Goal: Information Seeking & Learning: Learn about a topic

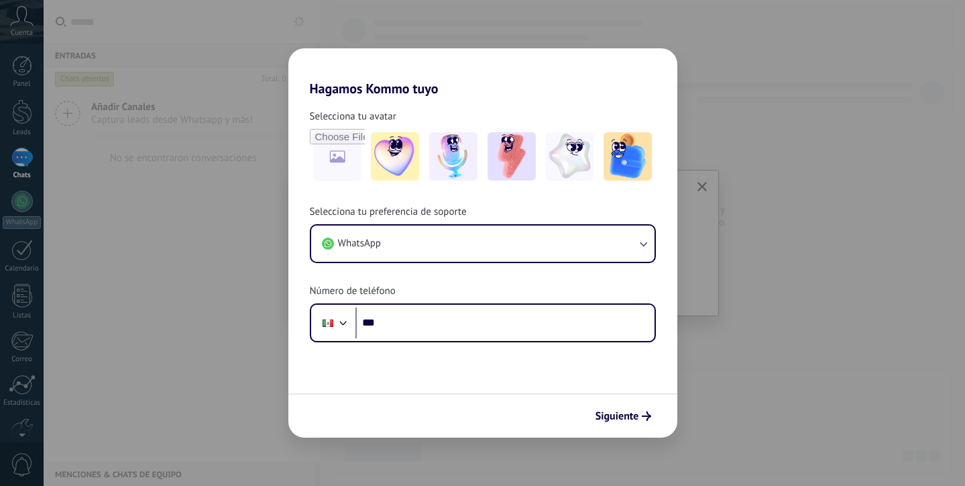
click at [825, 115] on div "Hagamos Kommo tuyo Selecciona tu avatar Selecciona tu preferencia de soporte Wh…" at bounding box center [482, 243] width 965 height 486
click at [394, 62] on h2 "Hagamos Kommo tuyo" at bounding box center [482, 72] width 389 height 48
click at [642, 166] on img at bounding box center [628, 156] width 48 height 48
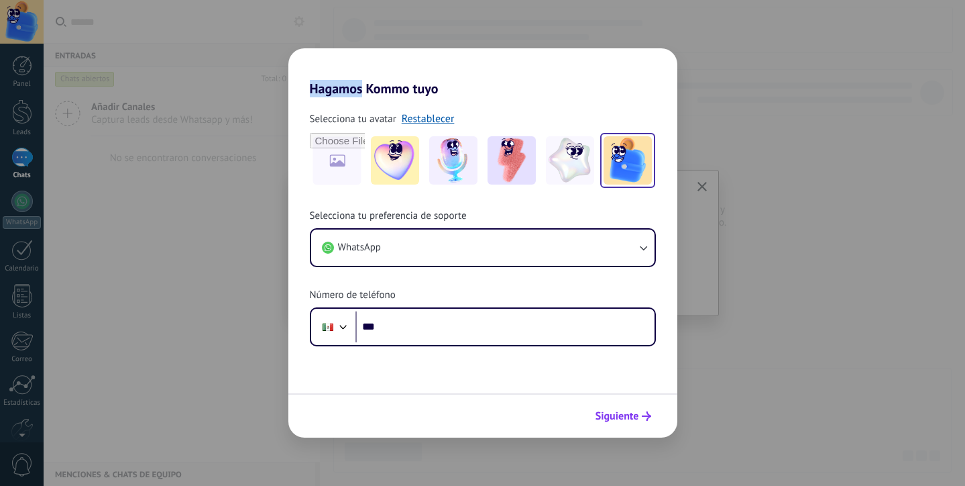
click at [609, 418] on span "Siguiente" at bounding box center [618, 415] width 44 height 9
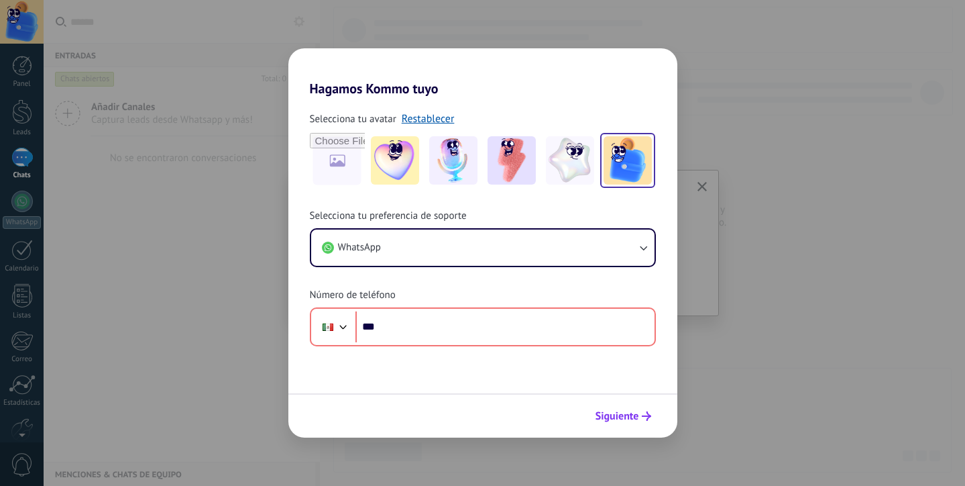
click at [609, 418] on span "Siguiente" at bounding box center [618, 415] width 44 height 9
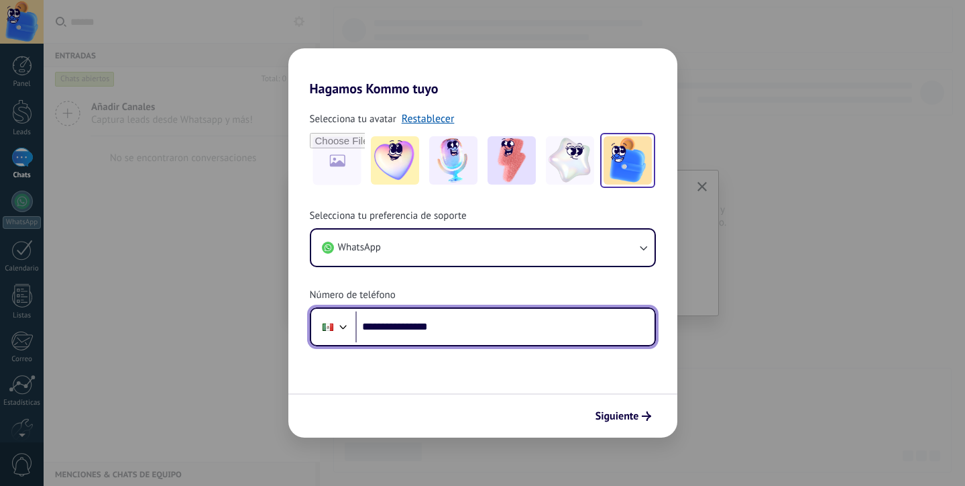
type input "**********"
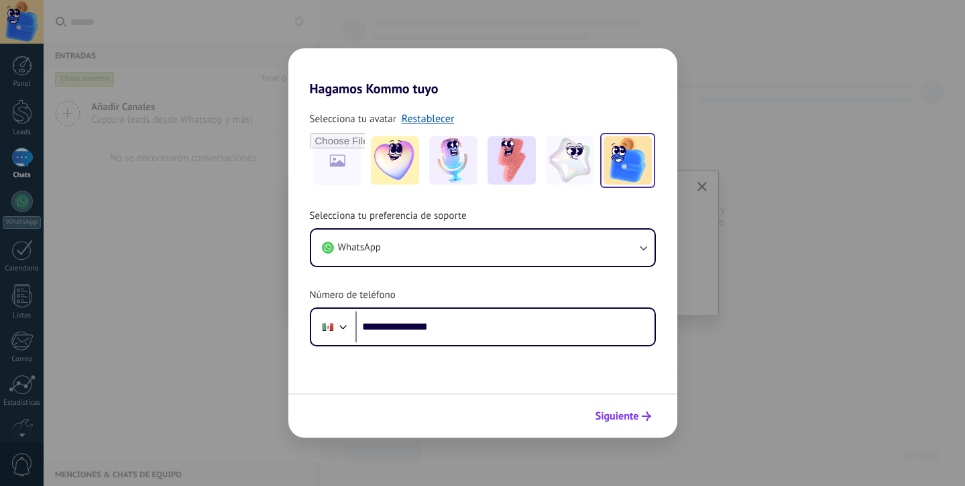
click at [615, 421] on span "Siguiente" at bounding box center [618, 415] width 44 height 9
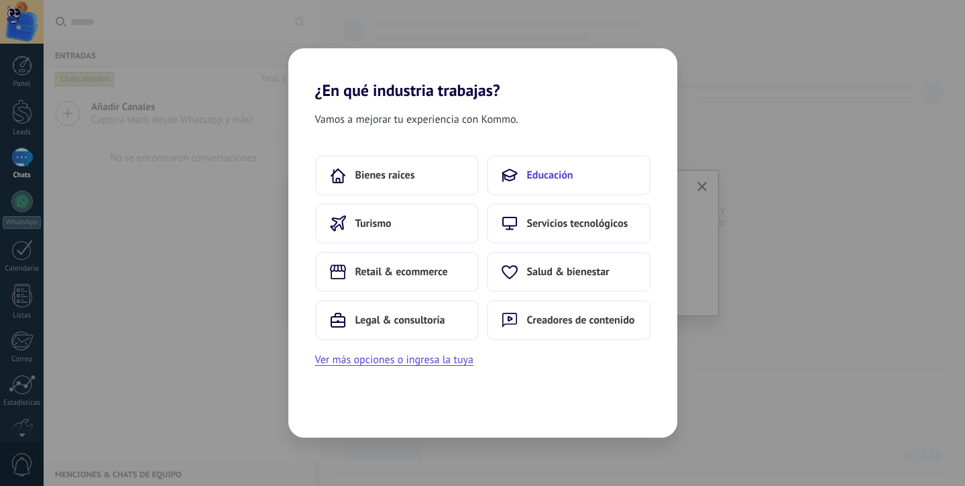
click at [576, 178] on button "Educación" at bounding box center [569, 175] width 164 height 40
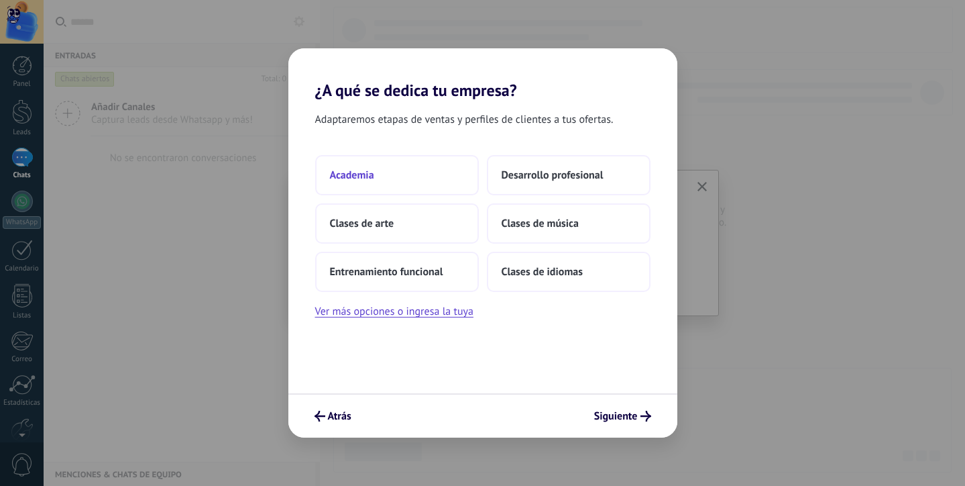
click at [419, 176] on button "Academia" at bounding box center [397, 175] width 164 height 40
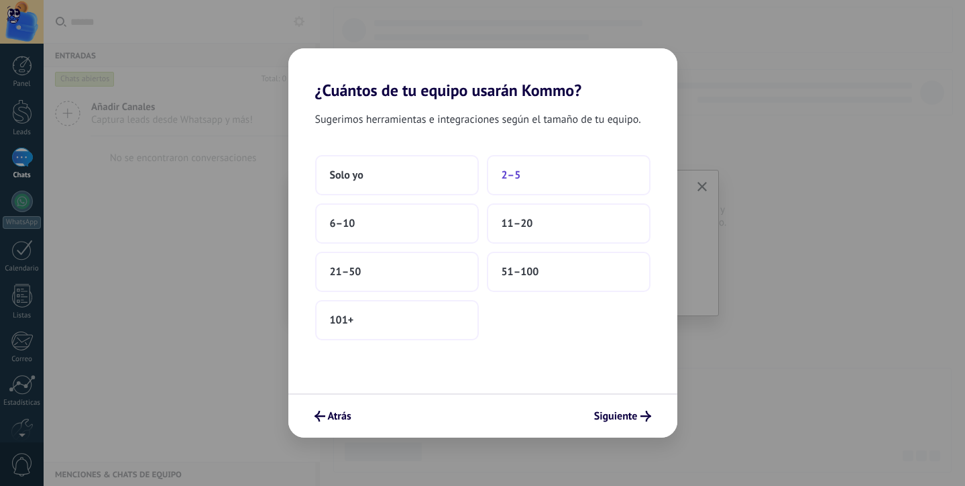
click at [508, 185] on button "2–5" at bounding box center [569, 175] width 164 height 40
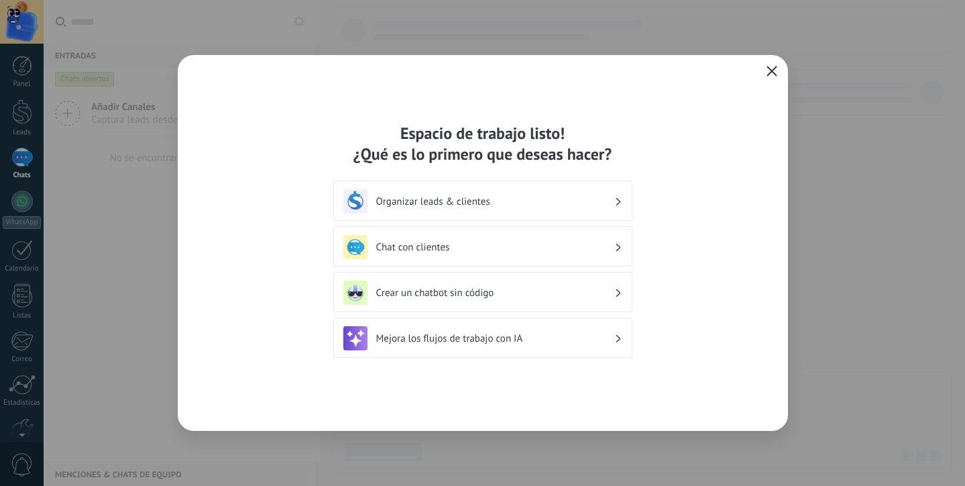
click at [584, 203] on h3 "Organizar leads & clientes" at bounding box center [495, 201] width 238 height 13
click at [763, 62] on div "Espacio de trabajo listo! ¿Qué es lo primero que deseas hacer? Organizar leads …" at bounding box center [483, 243] width 611 height 376
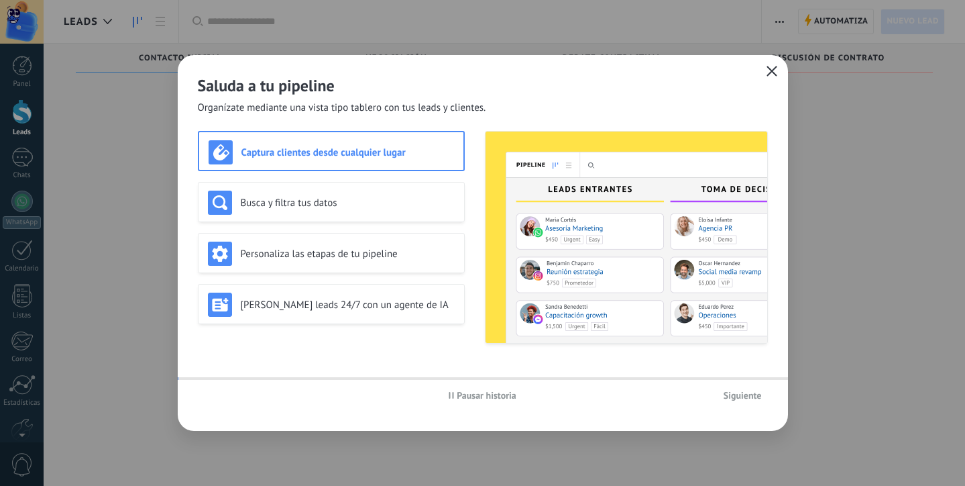
click at [773, 70] on use "button" at bounding box center [772, 71] width 10 height 10
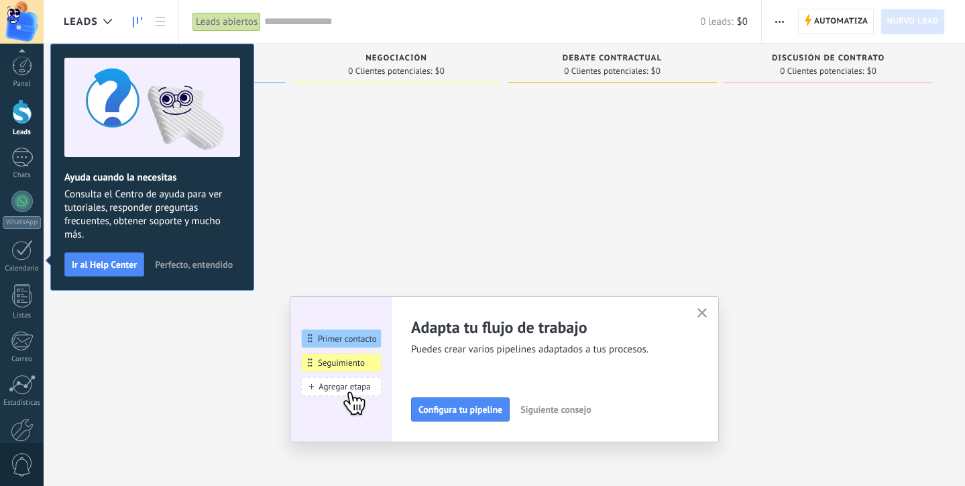
scroll to position [72, 0]
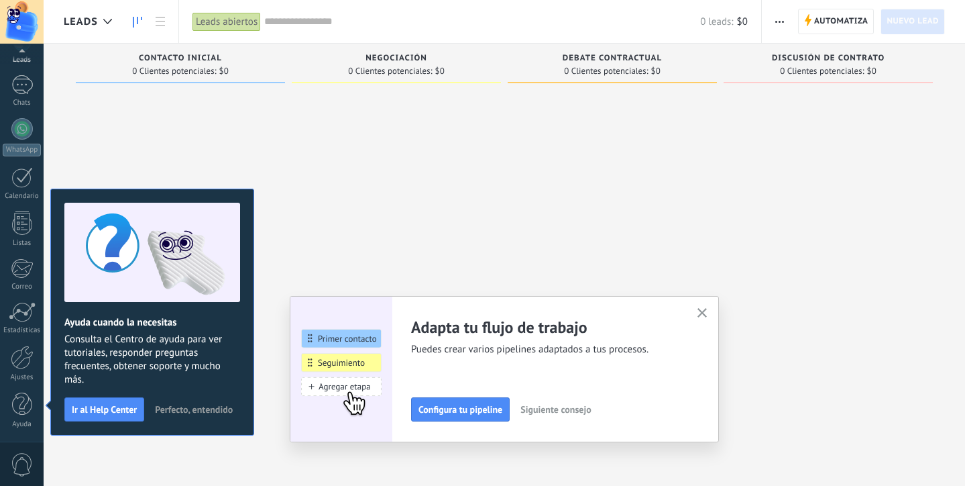
click at [708, 319] on button "button" at bounding box center [702, 314] width 17 height 18
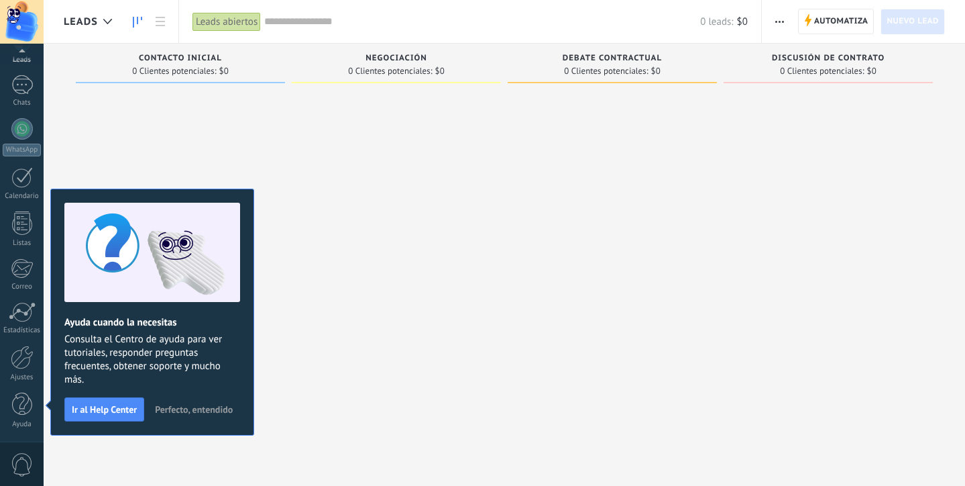
scroll to position [0, 0]
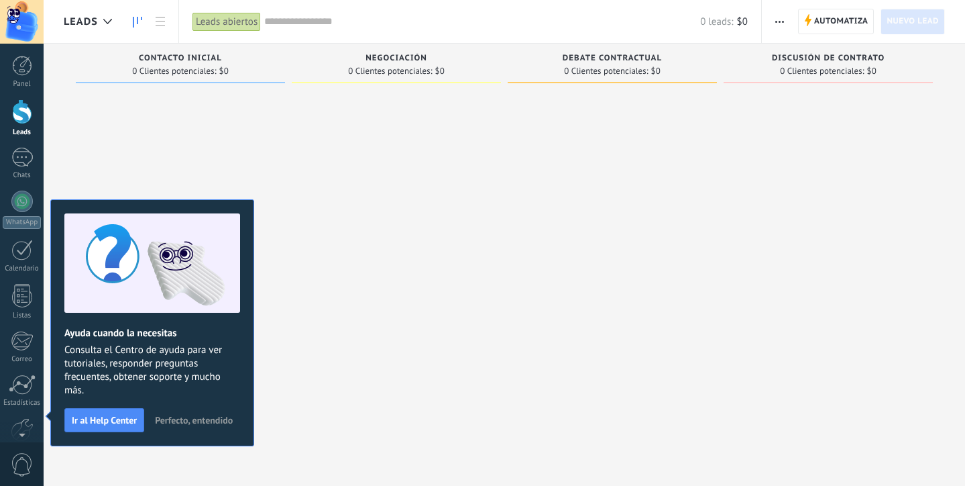
click at [262, 98] on div at bounding box center [180, 244] width 209 height 311
click at [28, 30] on div at bounding box center [22, 22] width 44 height 44
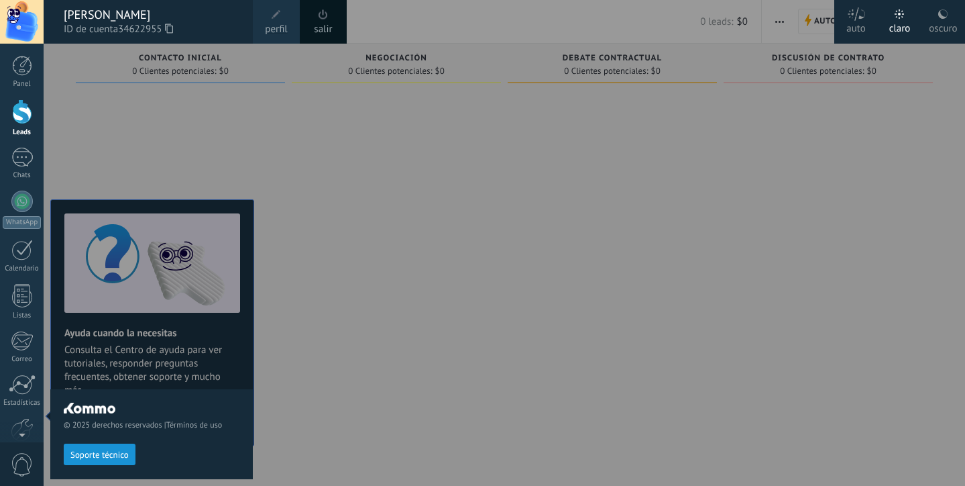
click at [172, 32] on icon at bounding box center [169, 28] width 8 height 10
click at [414, 217] on div at bounding box center [526, 243] width 965 height 486
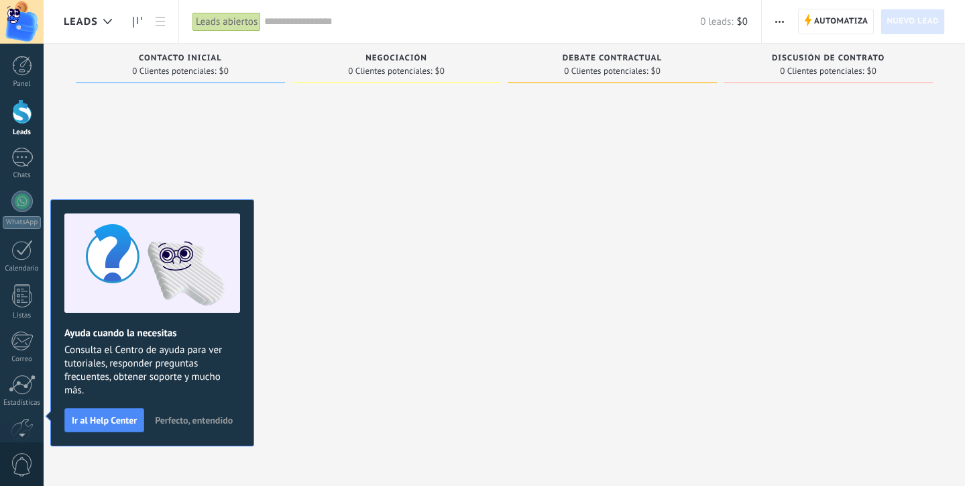
click at [786, 25] on button "button" at bounding box center [779, 21] width 19 height 25
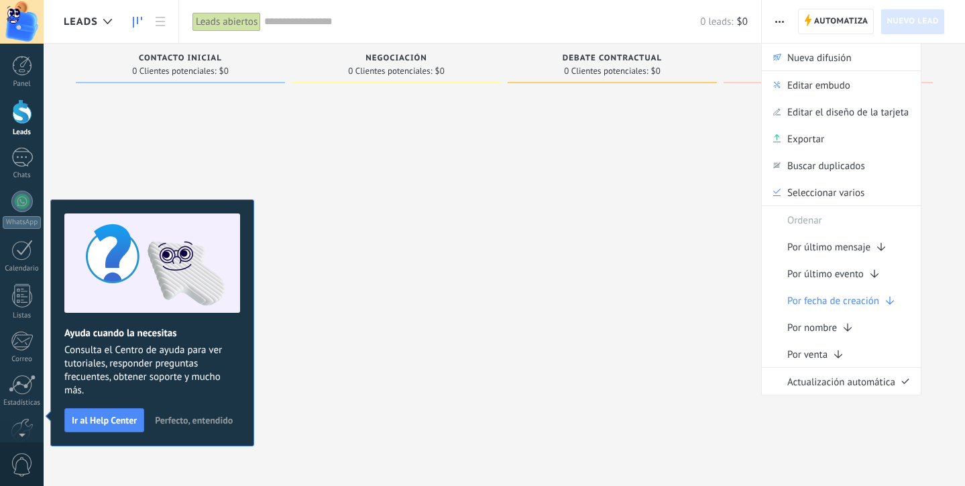
click at [706, 171] on div at bounding box center [612, 244] width 209 height 311
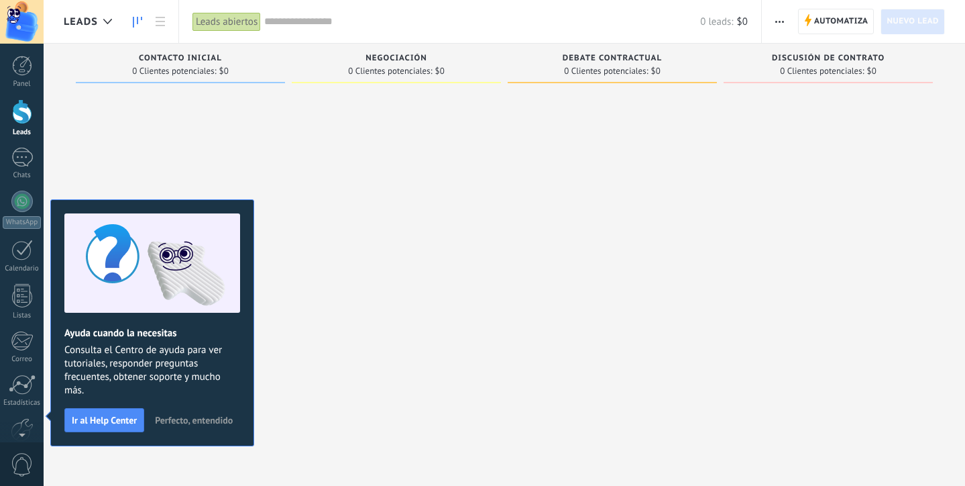
click at [21, 26] on div at bounding box center [22, 22] width 44 height 44
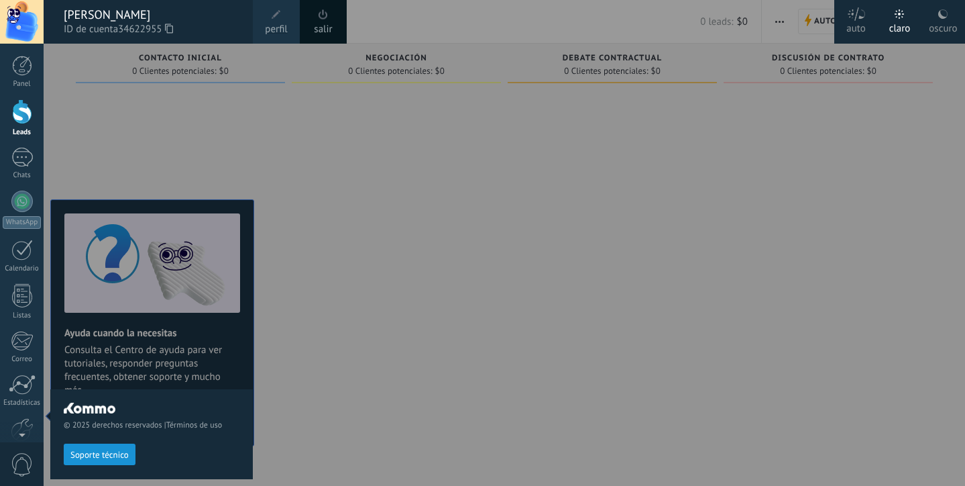
click at [548, 301] on div at bounding box center [526, 243] width 965 height 486
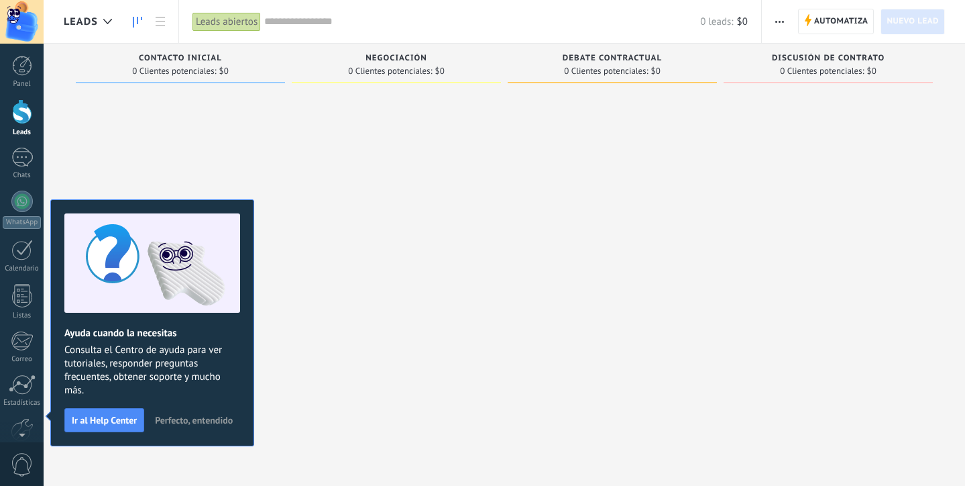
click at [125, 384] on span "Consulta el Centro de ayuda para ver tutoriales, responder preguntas frecuentes…" at bounding box center [152, 371] width 176 height 54
click at [109, 416] on span "Ir al Help Center" at bounding box center [104, 419] width 65 height 9
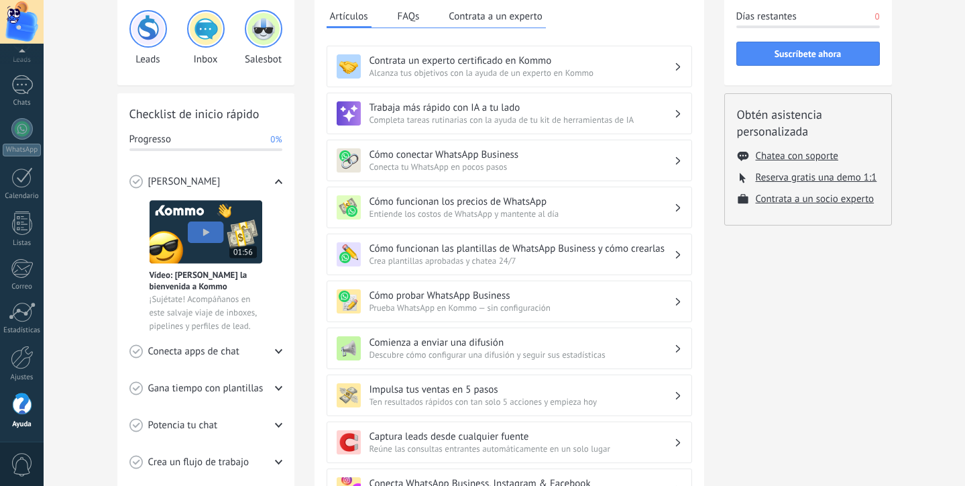
scroll to position [91, 0]
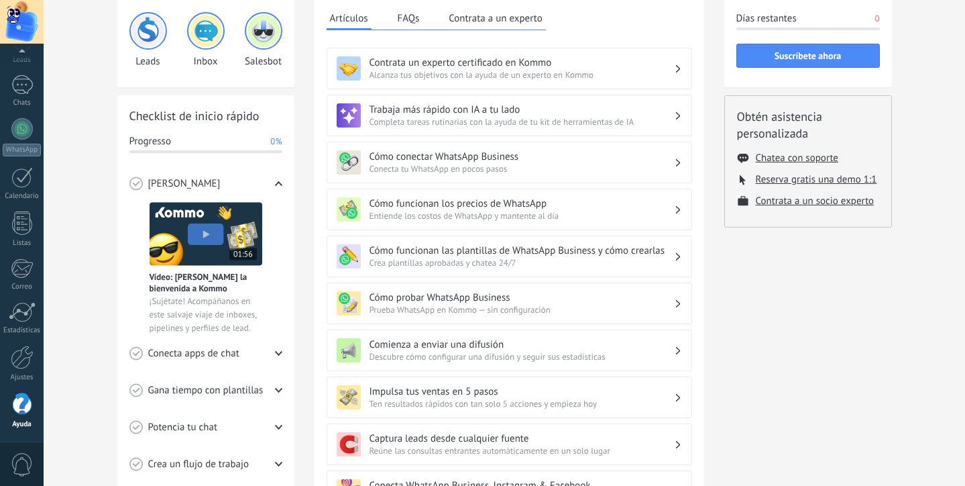
click at [276, 188] on div "[PERSON_NAME]" at bounding box center [205, 183] width 153 height 37
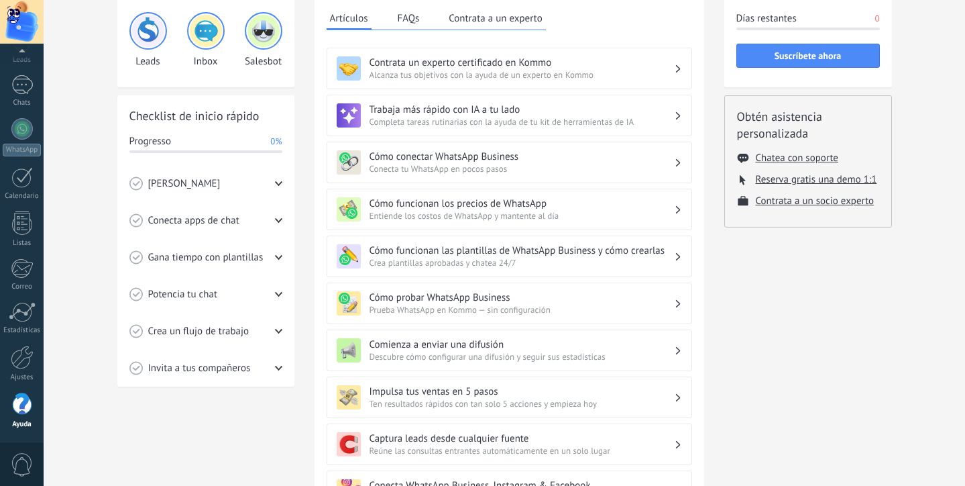
click at [413, 17] on button "FAQs" at bounding box center [408, 18] width 29 height 20
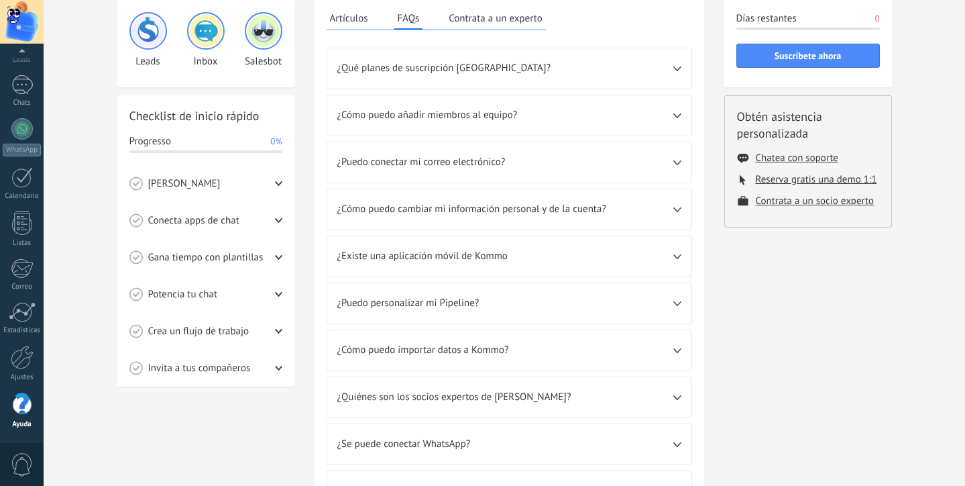
click at [485, 73] on span "¿Qué planes de suscripción [GEOGRAPHIC_DATA]?" at bounding box center [505, 68] width 336 height 13
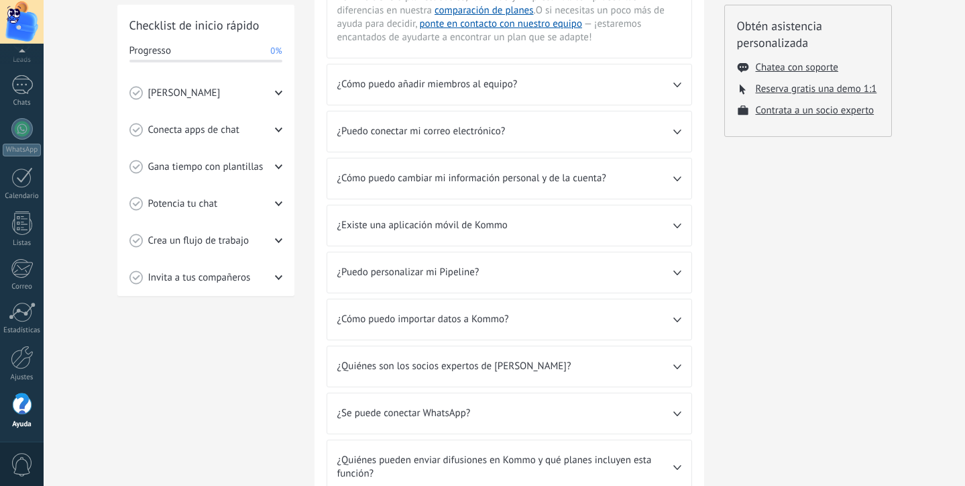
scroll to position [185, 0]
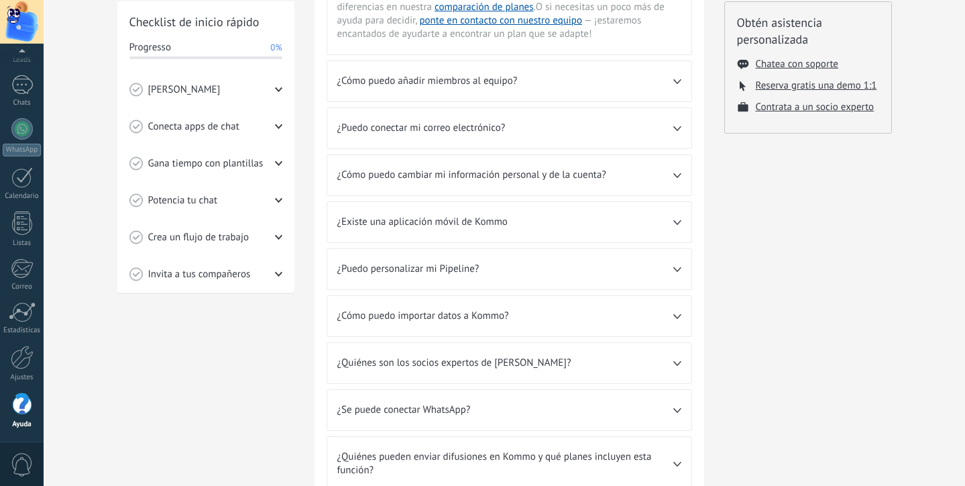
click at [538, 233] on div "¿Existe una aplicación móvil de Kommo" at bounding box center [509, 222] width 364 height 40
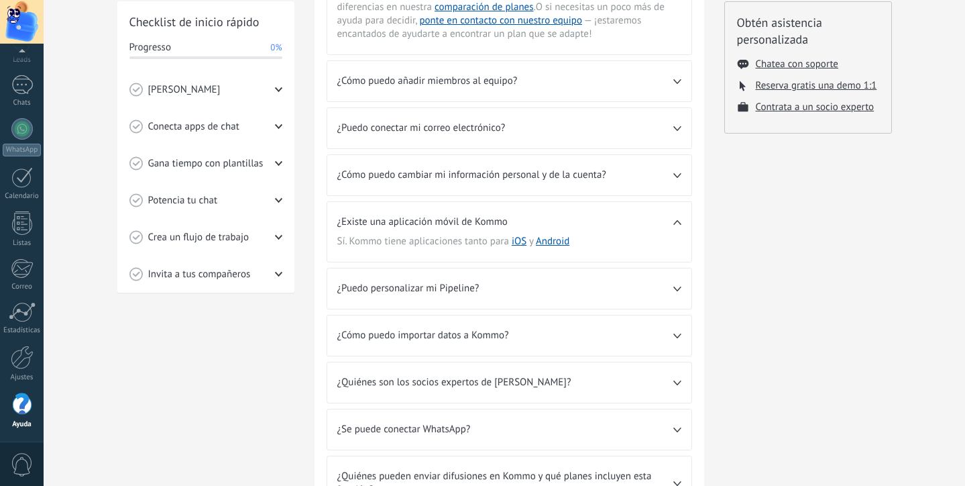
click at [554, 222] on span "¿Existe una aplicación móvil de Kommo" at bounding box center [505, 221] width 336 height 13
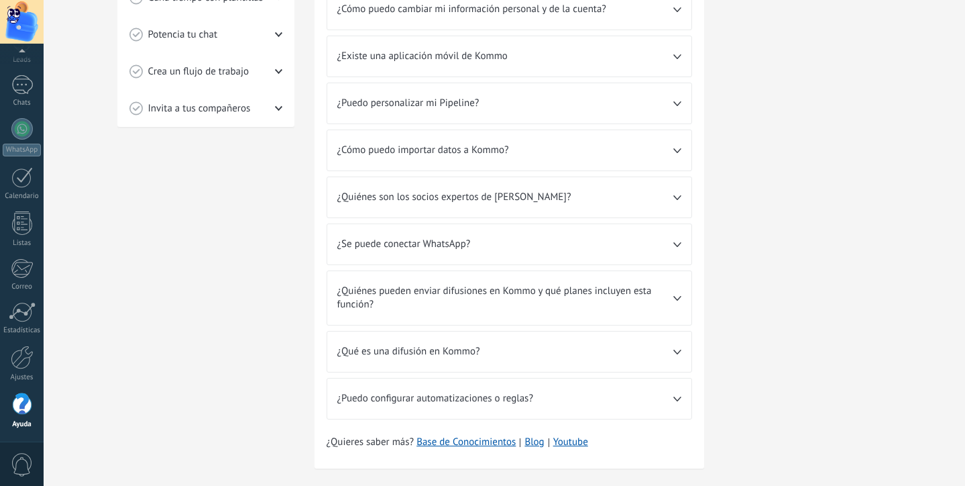
scroll to position [348, 0]
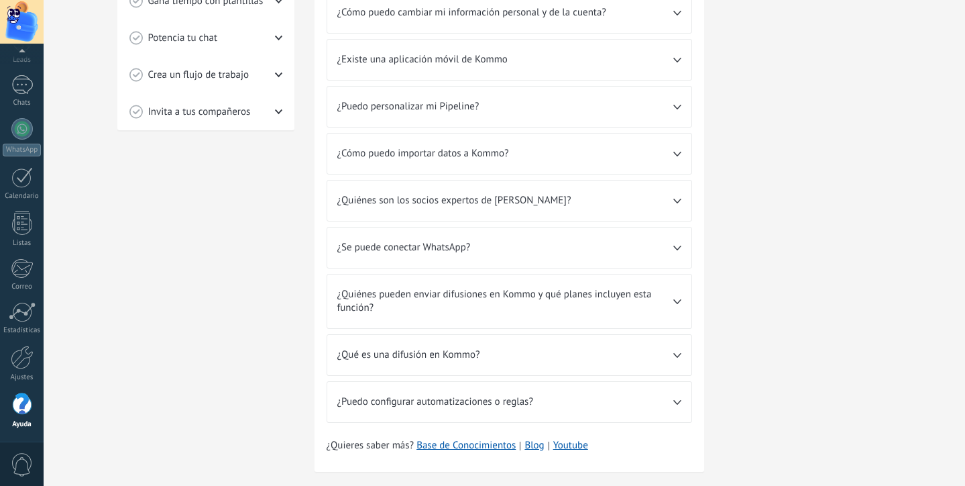
click at [469, 312] on span "¿Quiénes pueden enviar difusiones en Kommo y qué planes incluyen esta función?" at bounding box center [505, 301] width 336 height 27
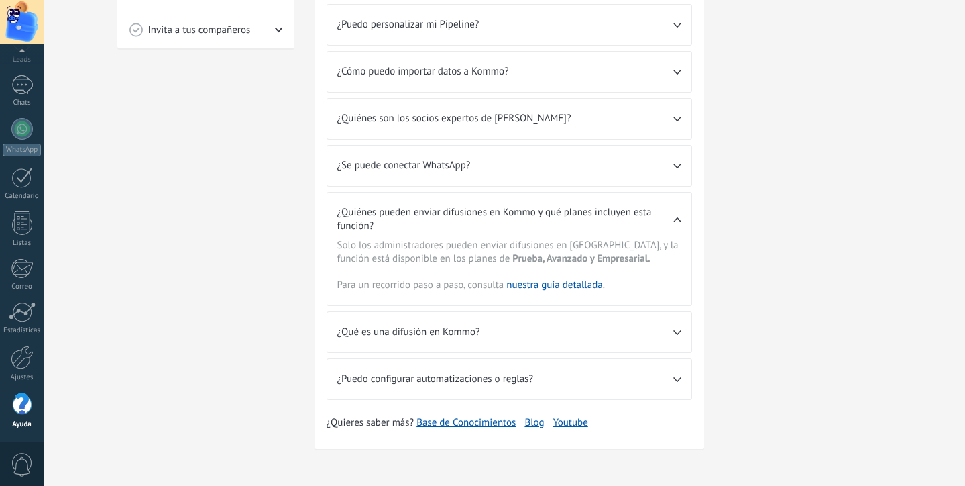
scroll to position [429, 0]
click at [531, 284] on link "nuestra guía detallada" at bounding box center [555, 284] width 96 height 13
